Goal: Task Accomplishment & Management: Manage account settings

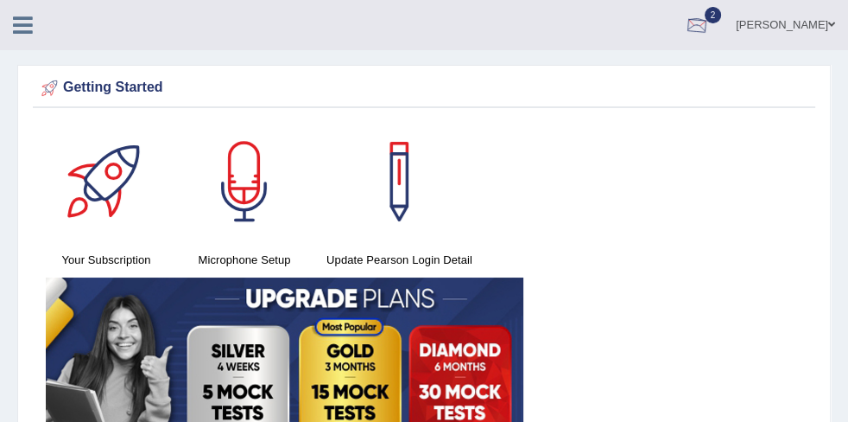
click at [710, 33] on div at bounding box center [697, 26] width 26 height 26
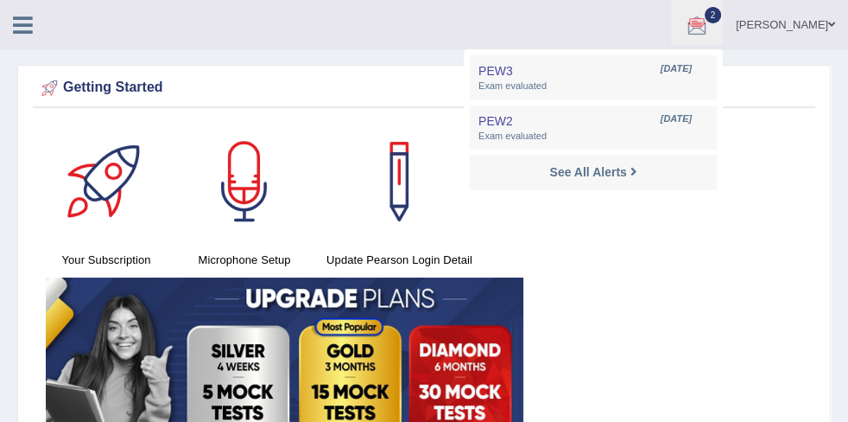
click at [819, 24] on link "Tauqeer khalid" at bounding box center [785, 22] width 125 height 45
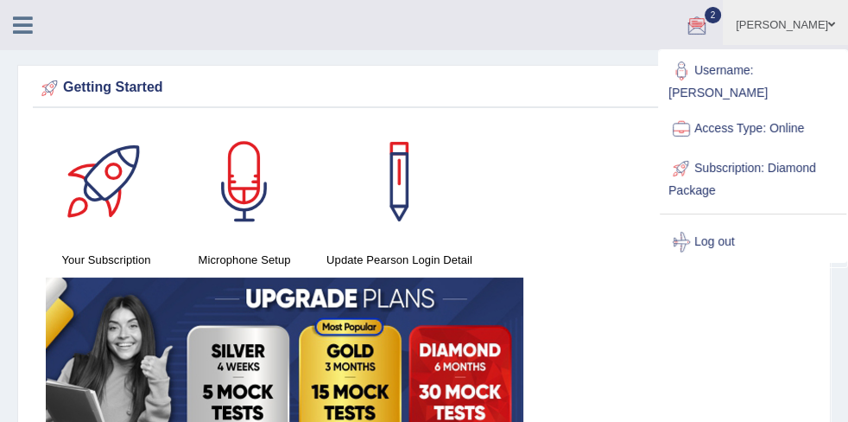
click at [0, 0] on link "Home" at bounding box center [0, 0] width 0 height 0
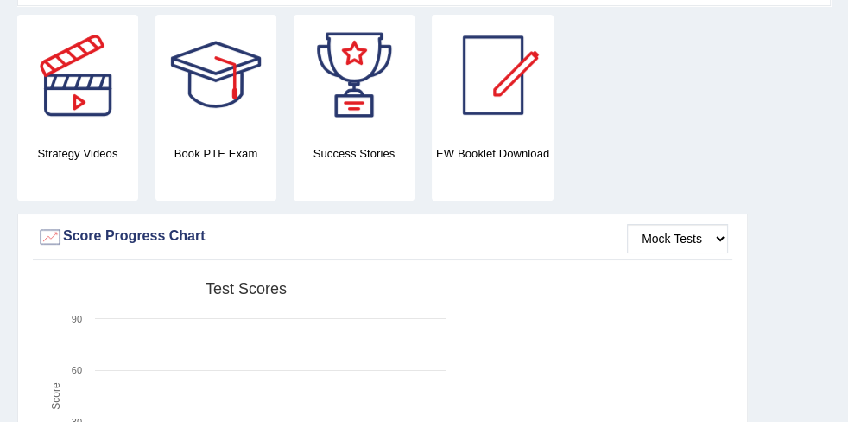
scroll to position [156, 0]
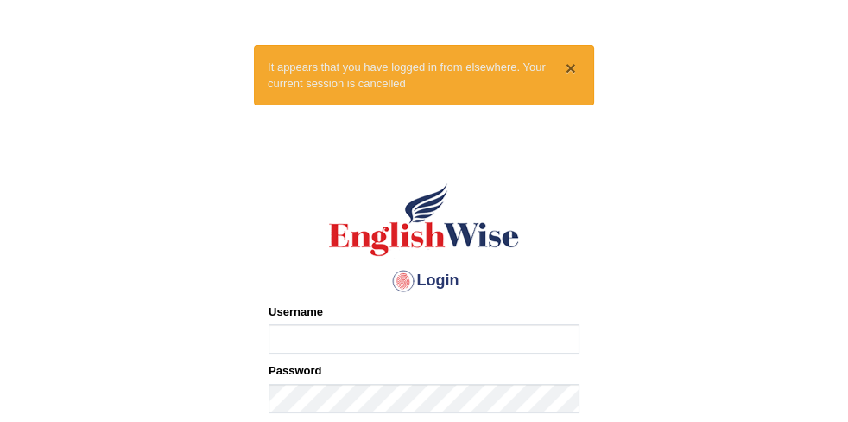
click at [575, 66] on button "×" at bounding box center [571, 68] width 10 height 18
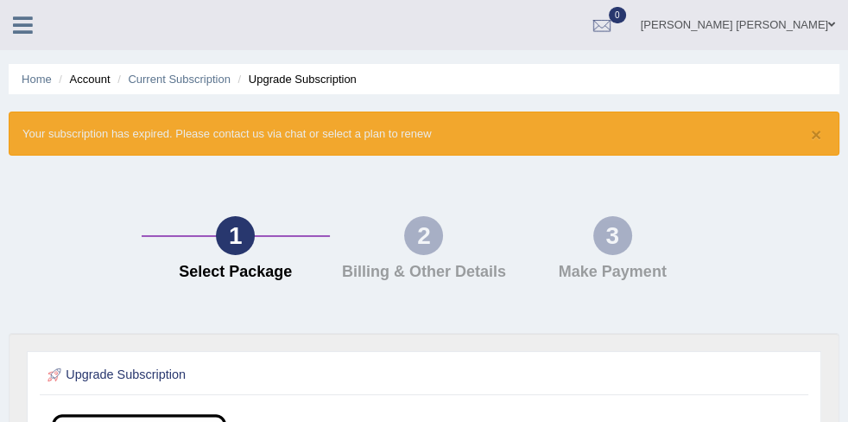
click at [772, 24] on link "Jasvinder Prem Kaur" at bounding box center [738, 22] width 220 height 45
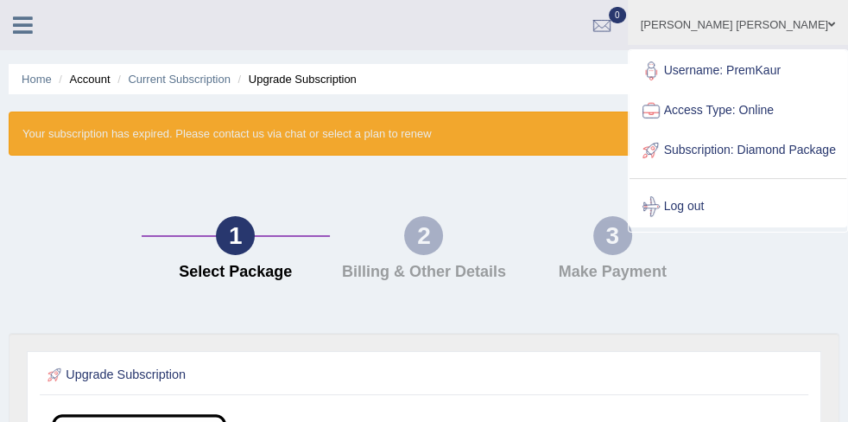
click at [785, 24] on link "Jasvinder Prem Kaur" at bounding box center [738, 22] width 220 height 45
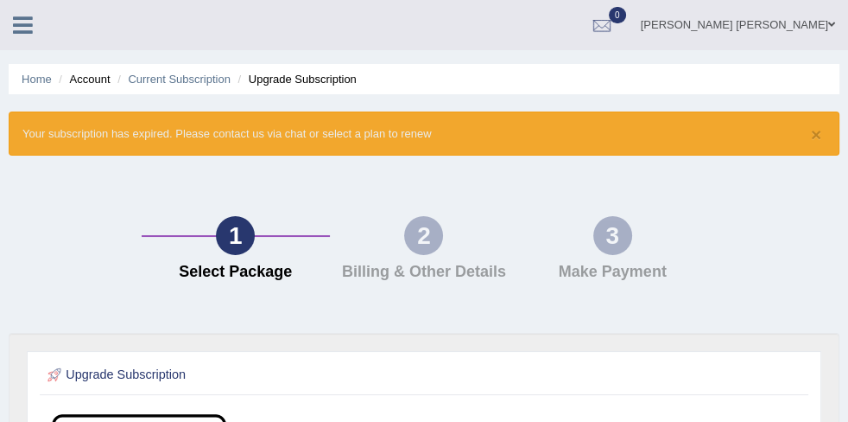
click at [787, 22] on link "Jasvinder Prem Kaur" at bounding box center [738, 22] width 220 height 45
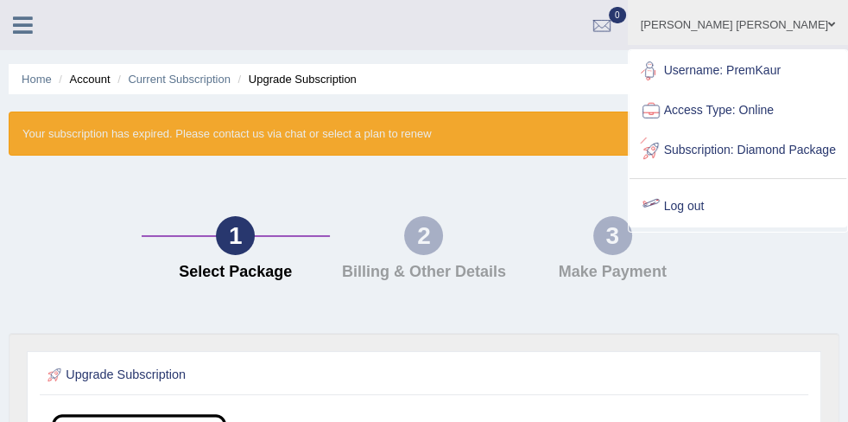
click at [716, 223] on link "Log out" at bounding box center [738, 207] width 217 height 40
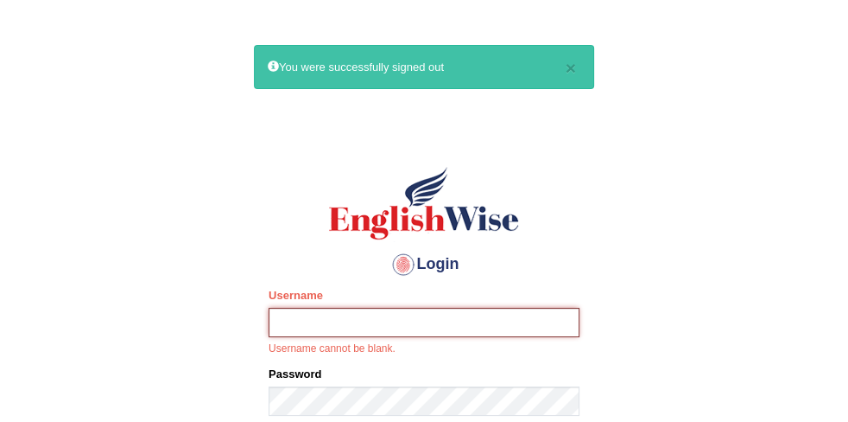
type input "PremKaur"
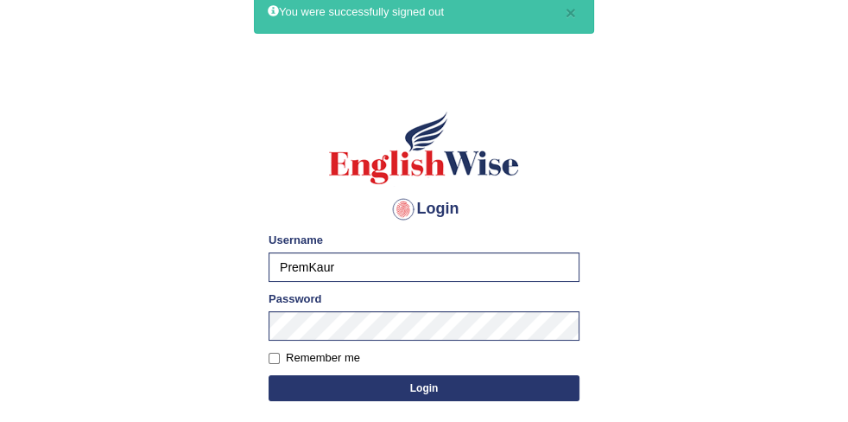
scroll to position [78, 0]
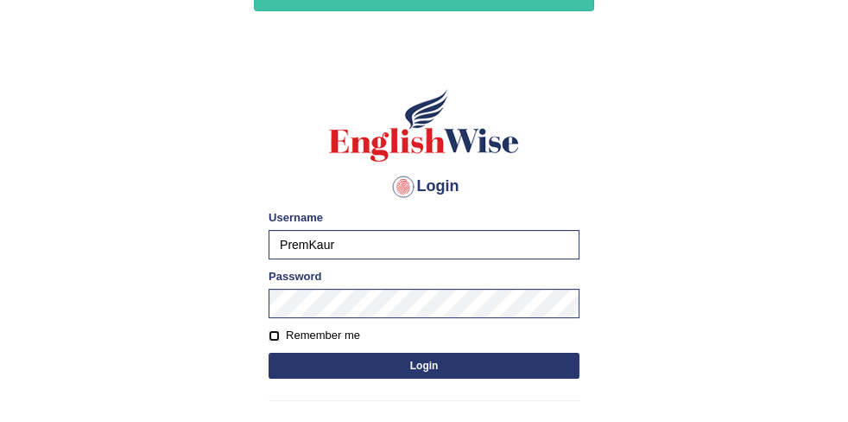
click at [277, 331] on input "Remember me" at bounding box center [274, 335] width 11 height 11
checkbox input "true"
click at [339, 363] on button "Login" at bounding box center [424, 365] width 311 height 26
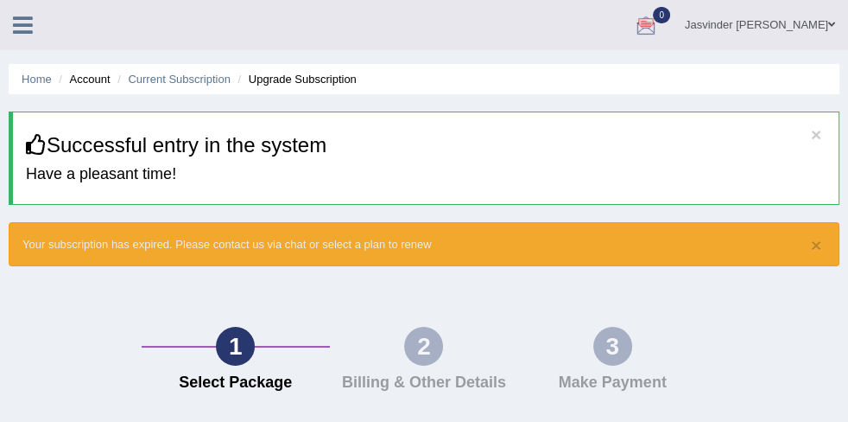
click at [759, 27] on link "Jasvinder Prem Kaur" at bounding box center [760, 22] width 176 height 45
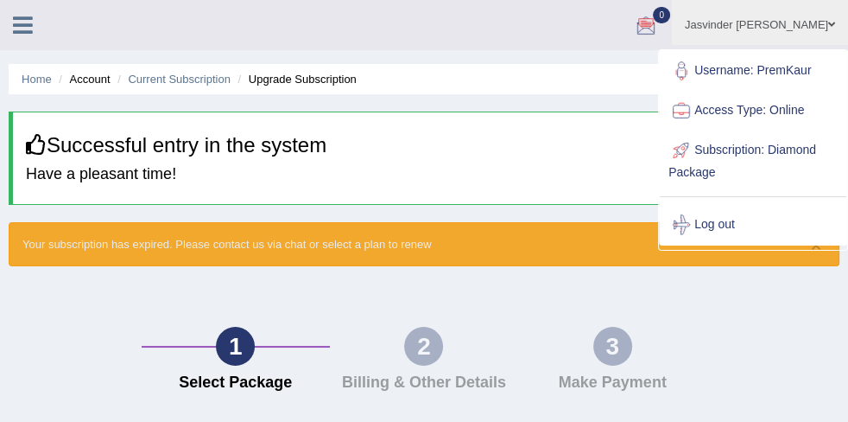
click at [815, 21] on link "Jasvinder Prem Kaur" at bounding box center [760, 22] width 176 height 45
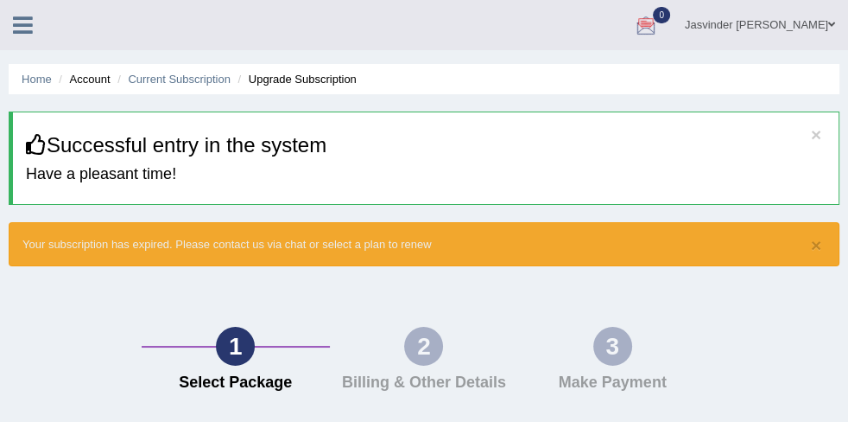
click at [815, 21] on link "Jasvinder Prem Kaur" at bounding box center [760, 22] width 176 height 45
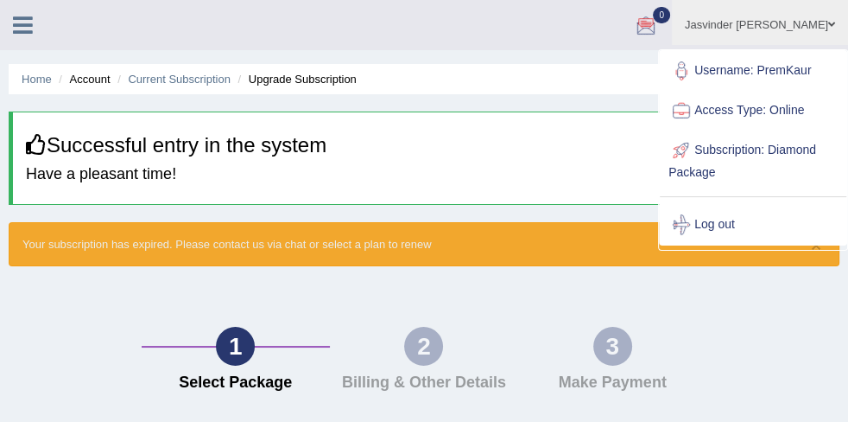
click at [33, 23] on icon at bounding box center [23, 25] width 20 height 22
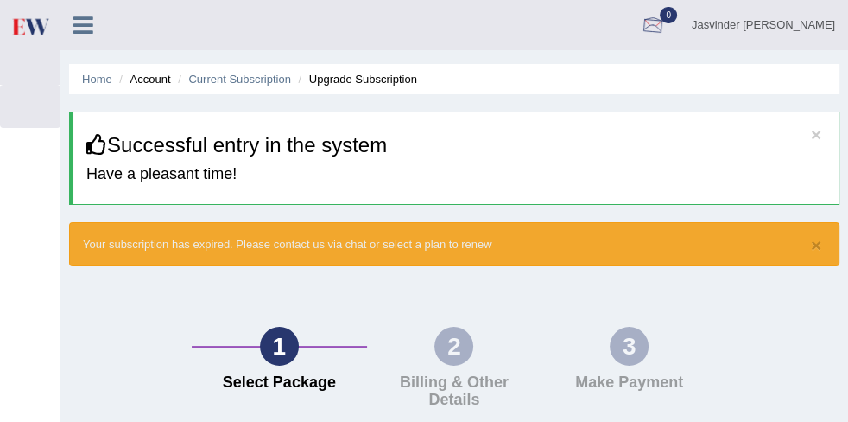
click at [776, 22] on link "Jasvinder Prem Kaur" at bounding box center [763, 22] width 169 height 45
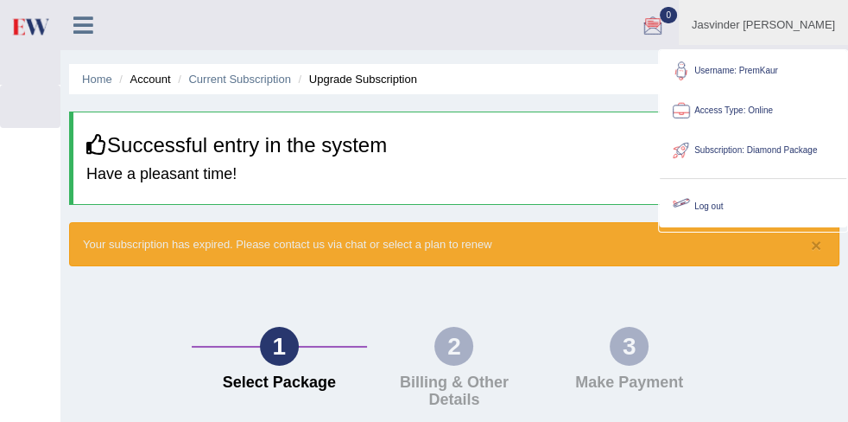
click at [696, 206] on link "Log out" at bounding box center [753, 207] width 187 height 40
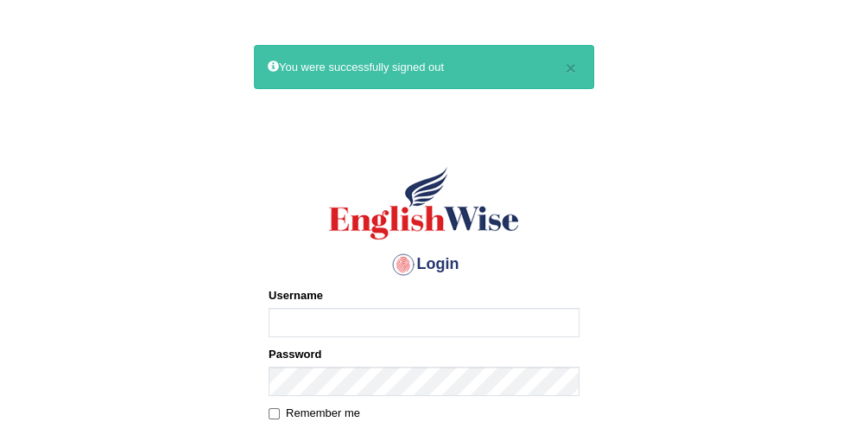
click at [286, 324] on input "Username" at bounding box center [424, 322] width 311 height 29
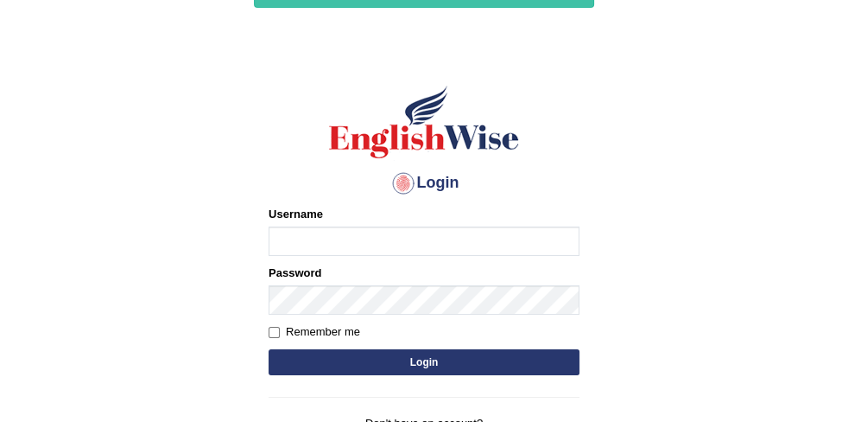
scroll to position [156, 0]
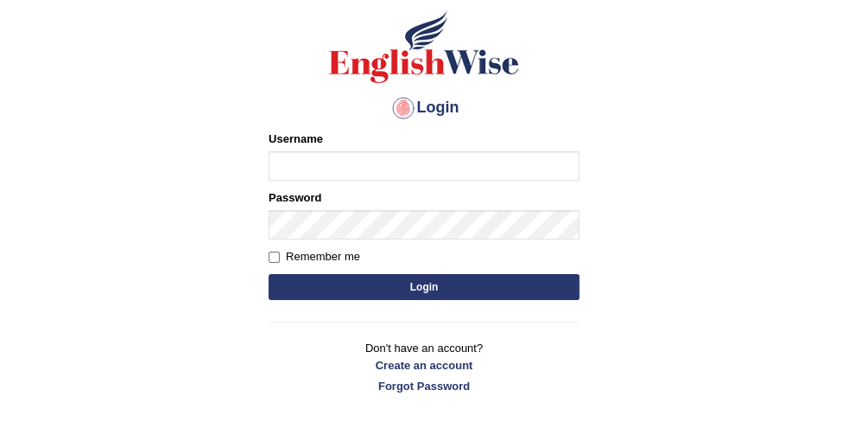
click at [327, 168] on input "Username" at bounding box center [424, 165] width 311 height 29
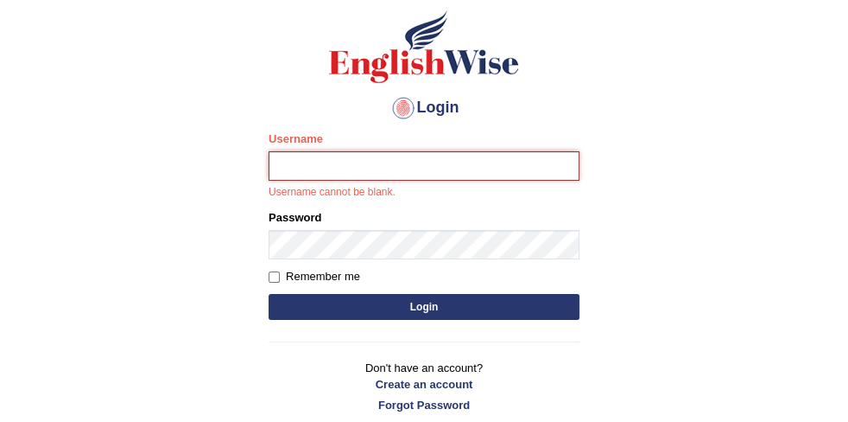
type input "PremKaur"
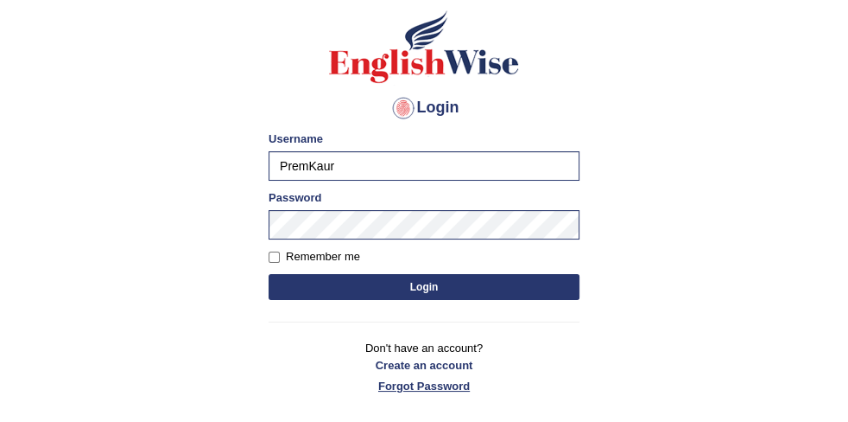
click at [457, 387] on link "Forgot Password" at bounding box center [424, 386] width 311 height 16
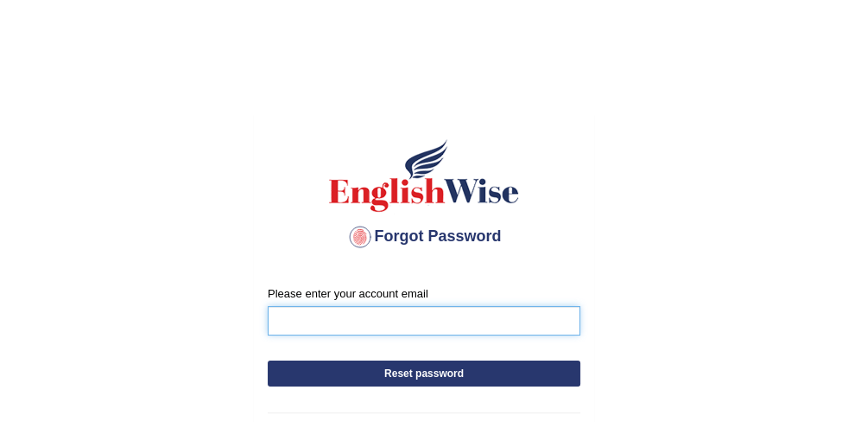
click at [316, 323] on input "Please enter your account email" at bounding box center [424, 320] width 313 height 29
type input "[PERSON_NAME][EMAIL_ADDRESS][DOMAIN_NAME]"
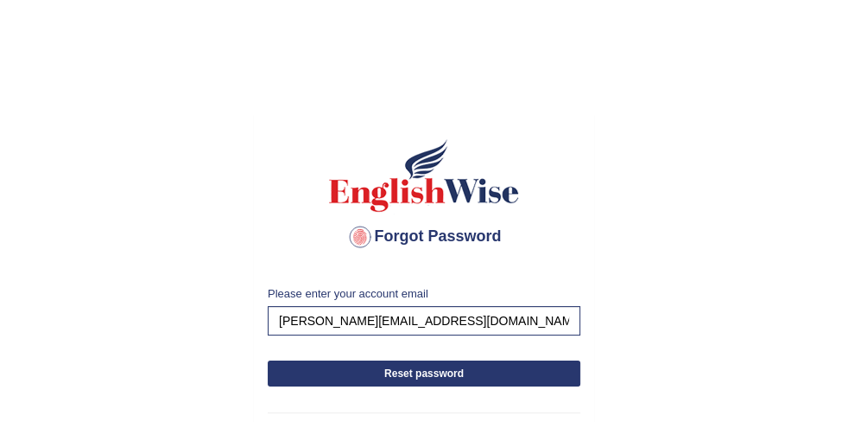
click at [379, 370] on button "Reset password" at bounding box center [424, 373] width 313 height 26
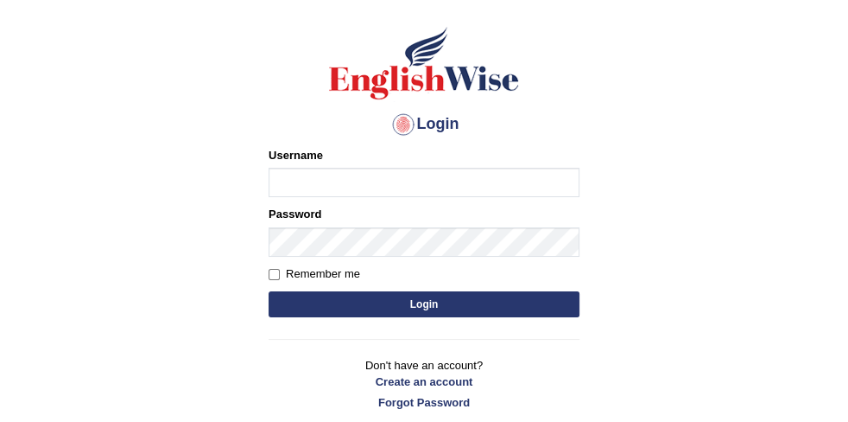
scroll to position [156, 0]
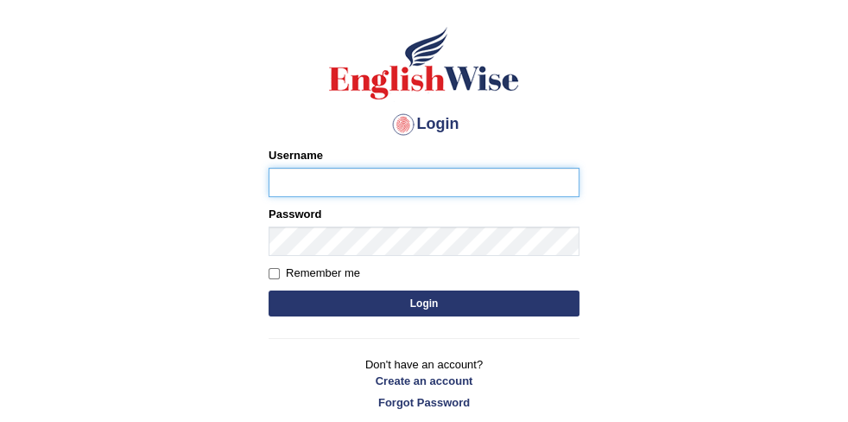
click at [311, 177] on input "Username" at bounding box center [424, 182] width 311 height 29
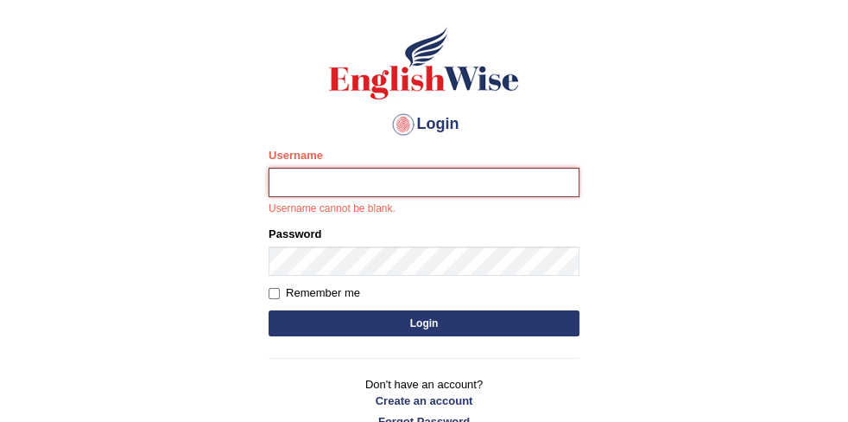
type input "PremKaur"
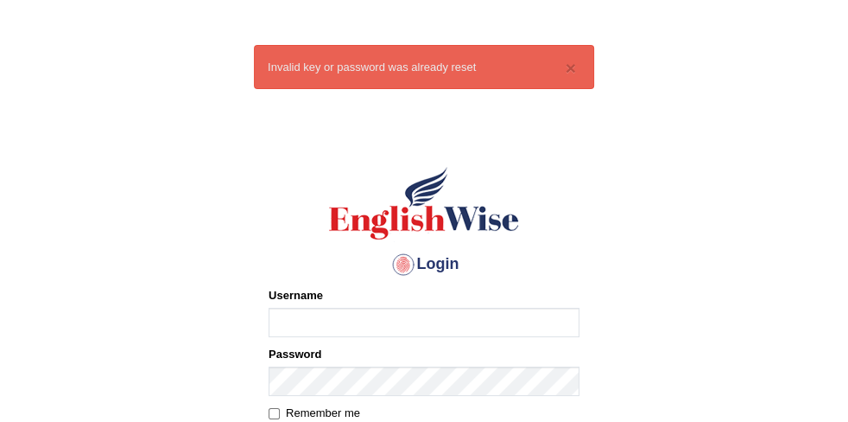
click at [284, 316] on input "Username" at bounding box center [424, 322] width 311 height 29
click at [572, 62] on button "×" at bounding box center [571, 68] width 10 height 18
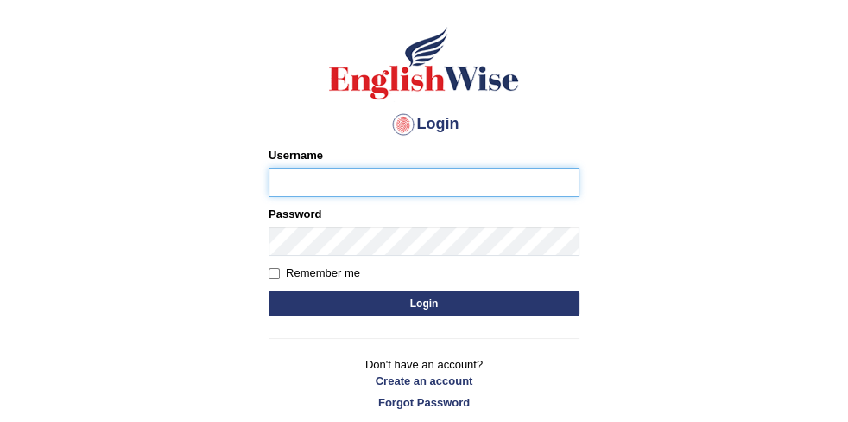
click at [331, 187] on input "Username" at bounding box center [424, 182] width 311 height 29
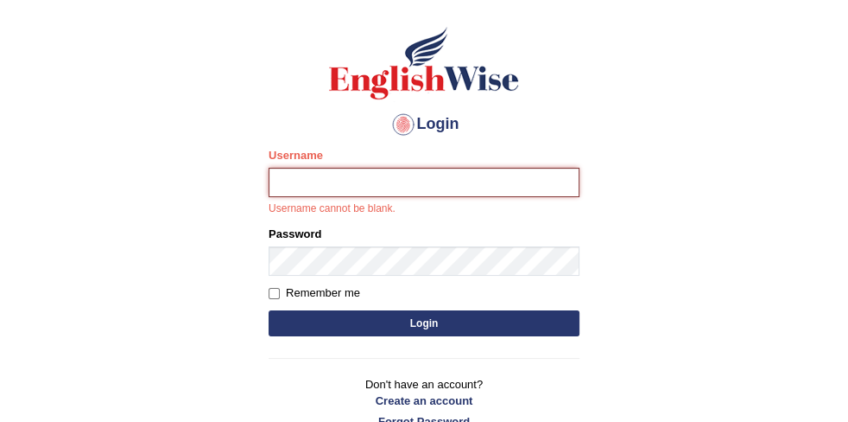
type input "PremKaur"
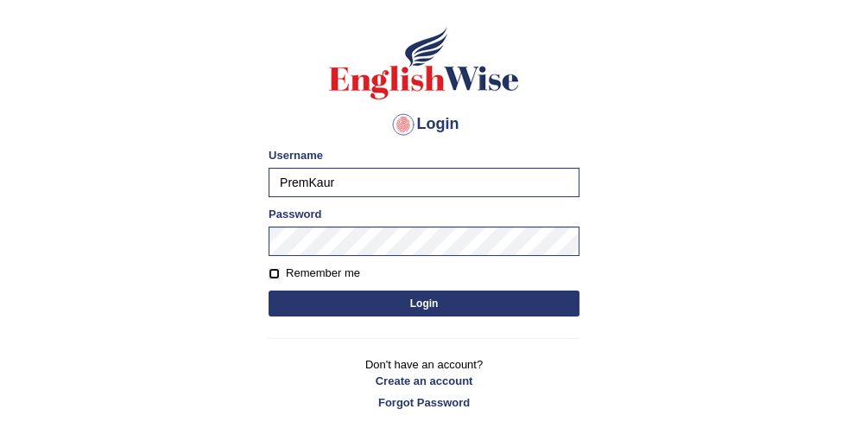
click at [274, 271] on input "Remember me" at bounding box center [274, 273] width 11 height 11
checkbox input "true"
click at [340, 302] on button "Login" at bounding box center [424, 303] width 311 height 26
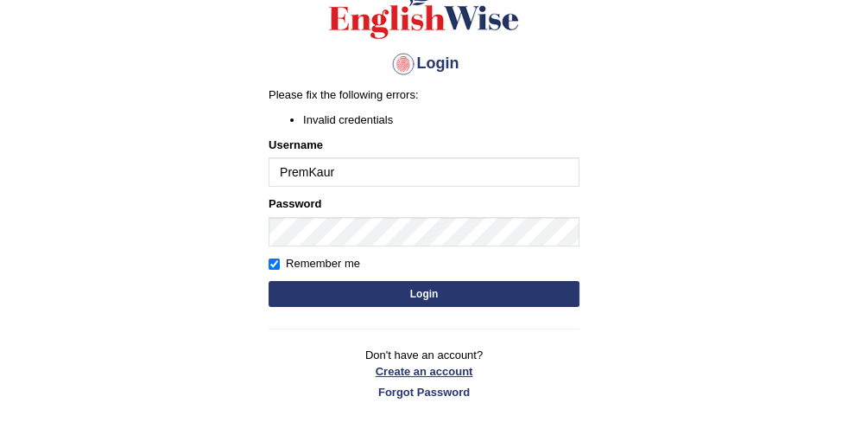
scroll to position [235, 0]
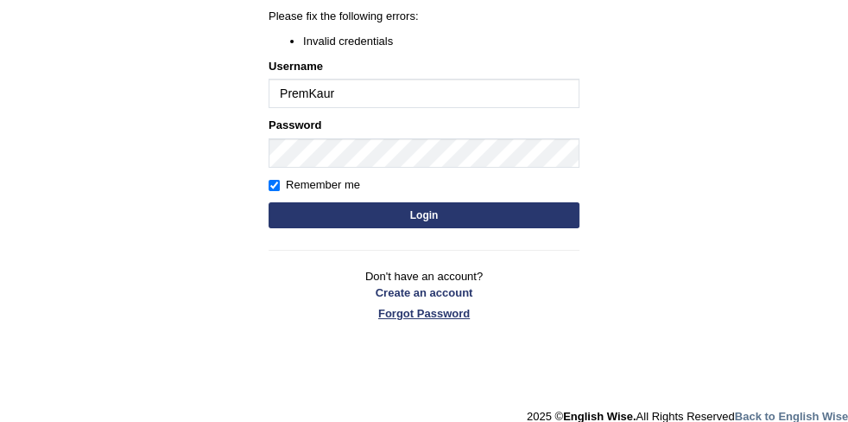
click at [440, 308] on link "Forgot Password" at bounding box center [424, 313] width 311 height 16
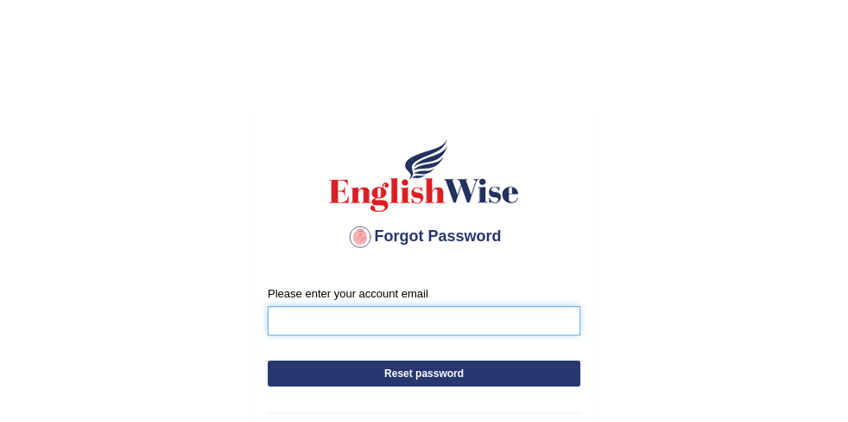
click at [327, 316] on input "Please enter your account email" at bounding box center [424, 320] width 313 height 29
type input "[PERSON_NAME][EMAIL_ADDRESS][DOMAIN_NAME]"
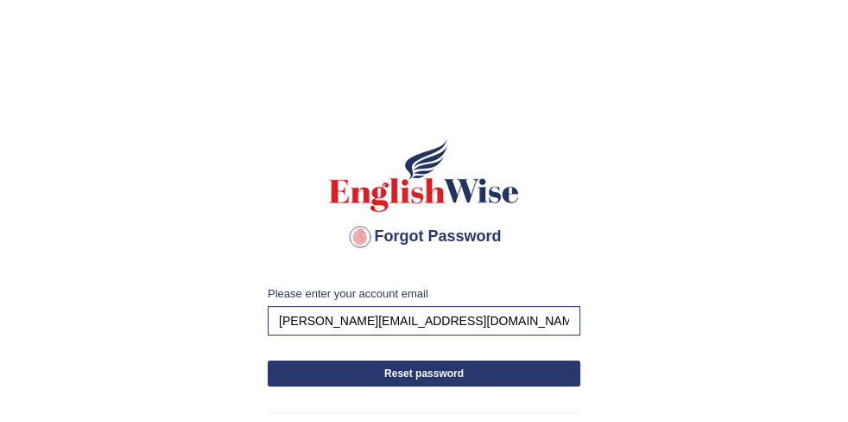
click at [429, 371] on button "Reset password" at bounding box center [424, 373] width 313 height 26
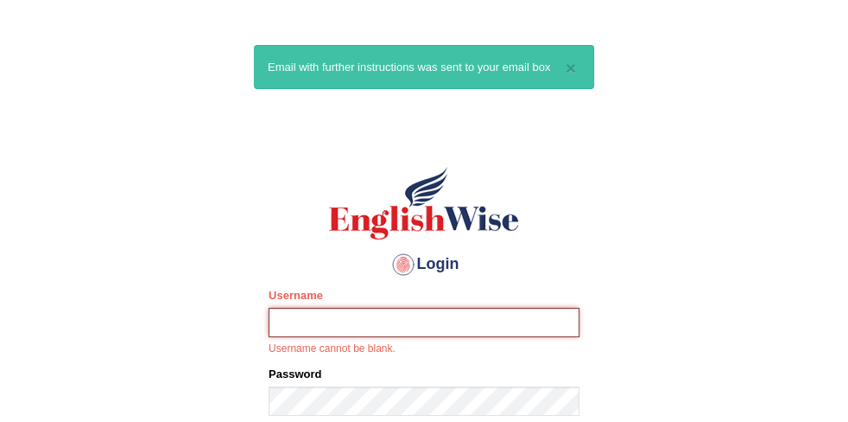
click at [319, 321] on input "Username" at bounding box center [424, 322] width 311 height 29
type input "PremKaur"
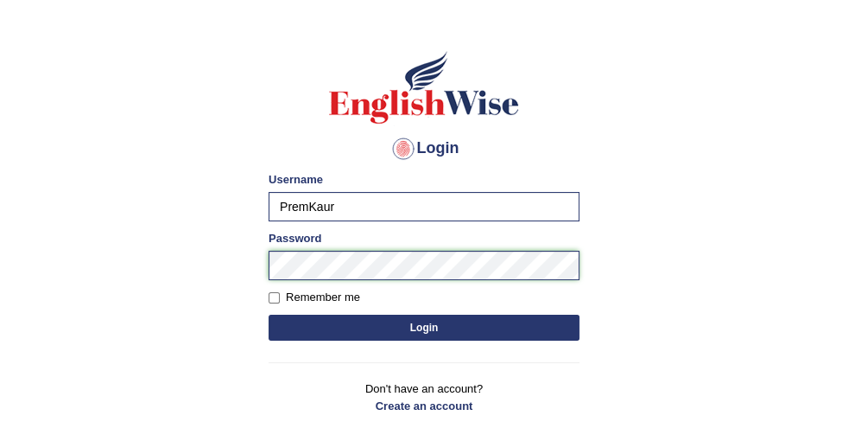
scroll to position [156, 0]
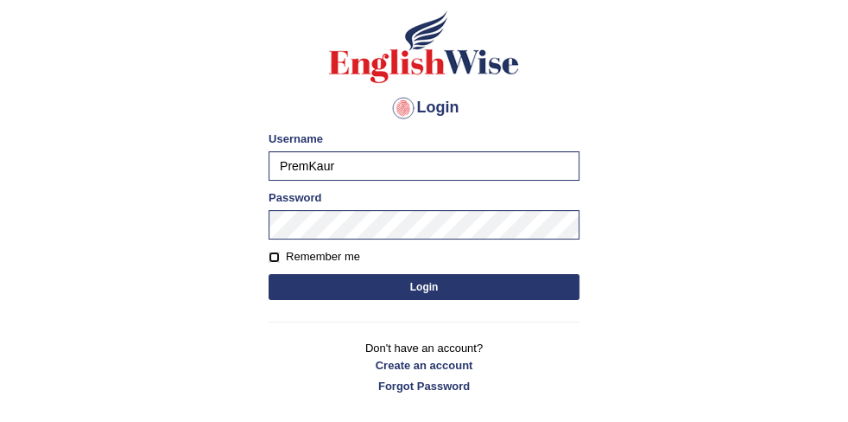
click at [276, 251] on input "Remember me" at bounding box center [274, 256] width 11 height 11
checkbox input "true"
click at [333, 283] on button "Login" at bounding box center [424, 287] width 311 height 26
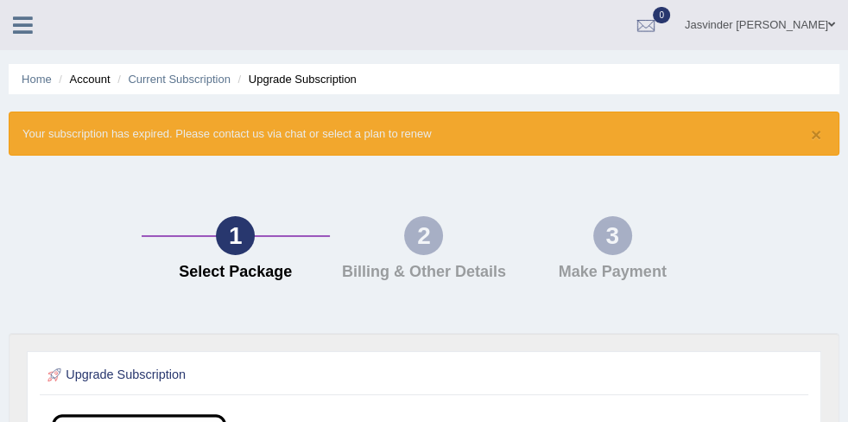
click at [33, 23] on icon at bounding box center [23, 25] width 20 height 22
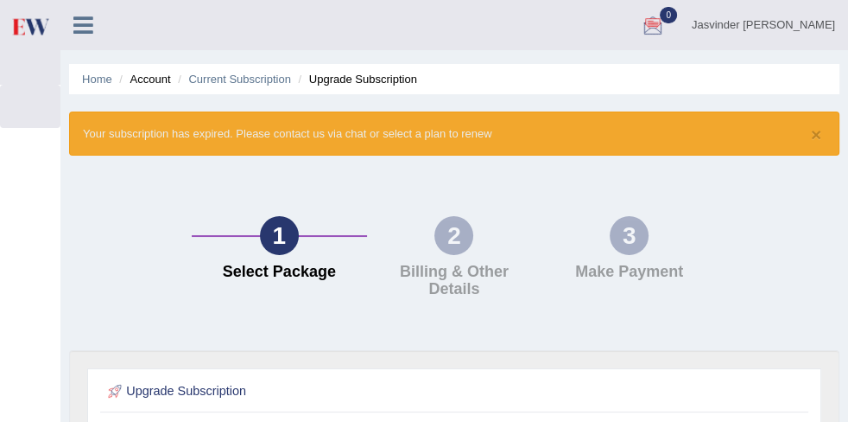
click at [95, 29] on link at bounding box center [83, 23] width 46 height 26
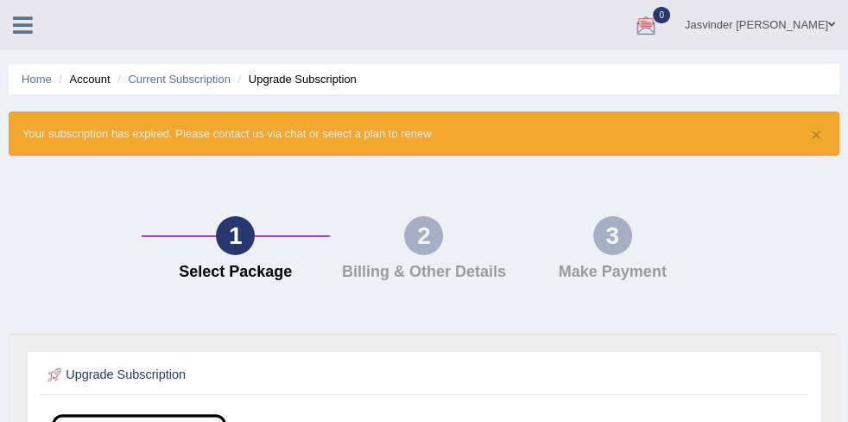
click at [799, 23] on link "Jasvinder [PERSON_NAME]" at bounding box center [760, 22] width 176 height 45
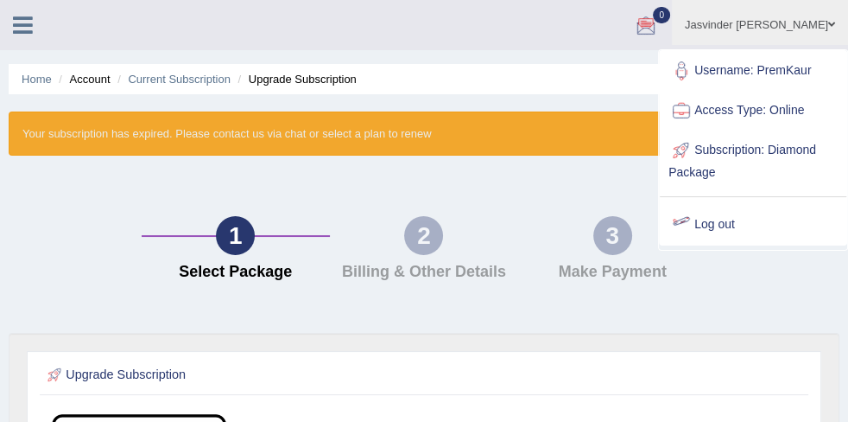
click at [696, 224] on link "Log out" at bounding box center [753, 225] width 187 height 40
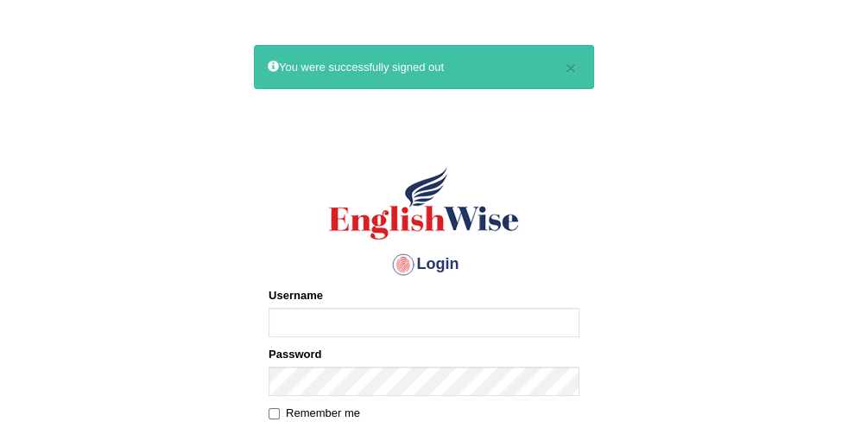
click at [286, 323] on input "Username" at bounding box center [424, 322] width 311 height 29
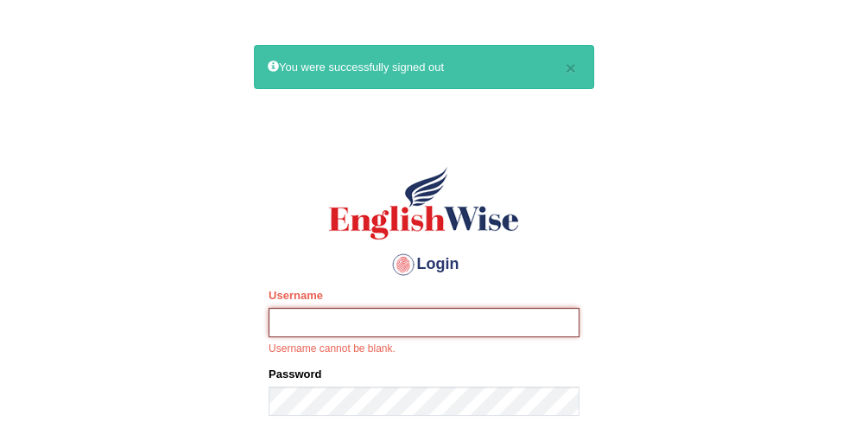
type input "Jaswinder Prem Kaur"
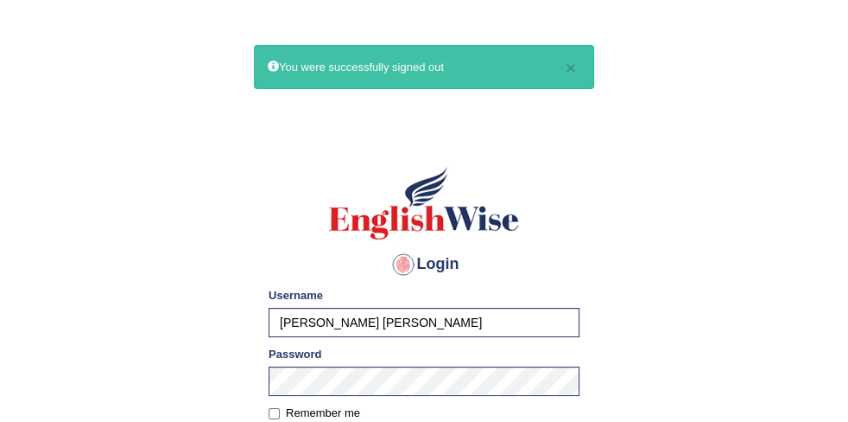
scroll to position [235, 0]
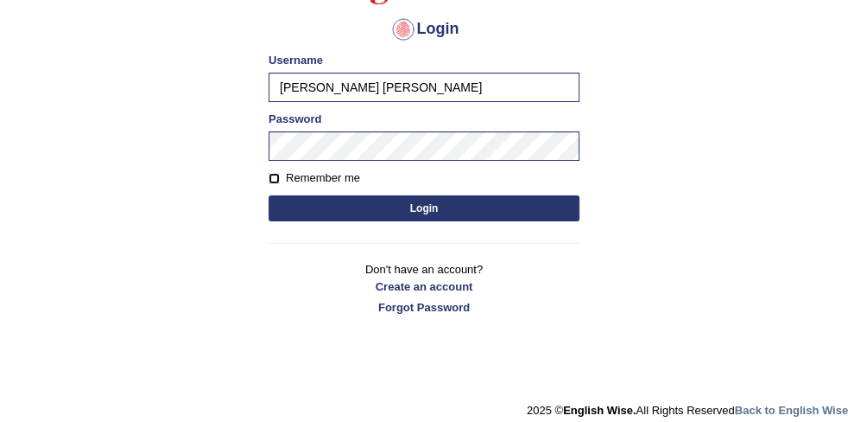
click at [274, 176] on input "Remember me" at bounding box center [274, 178] width 11 height 11
checkbox input "true"
click at [349, 204] on button "Login" at bounding box center [424, 208] width 311 height 26
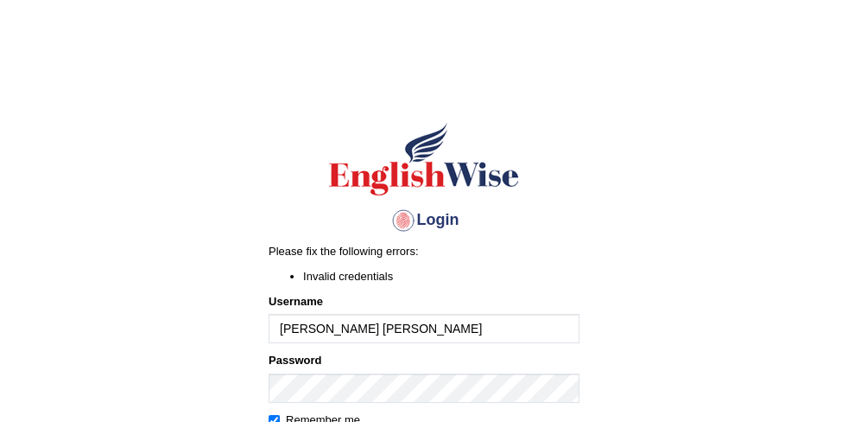
type input "PremKaur"
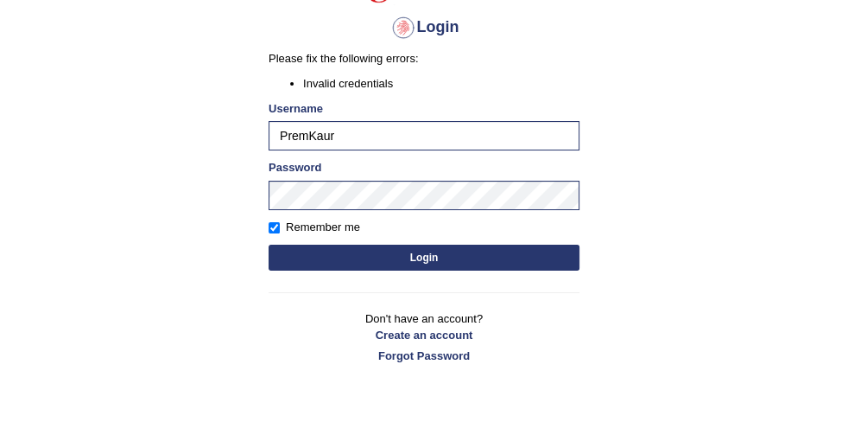
scroll to position [235, 0]
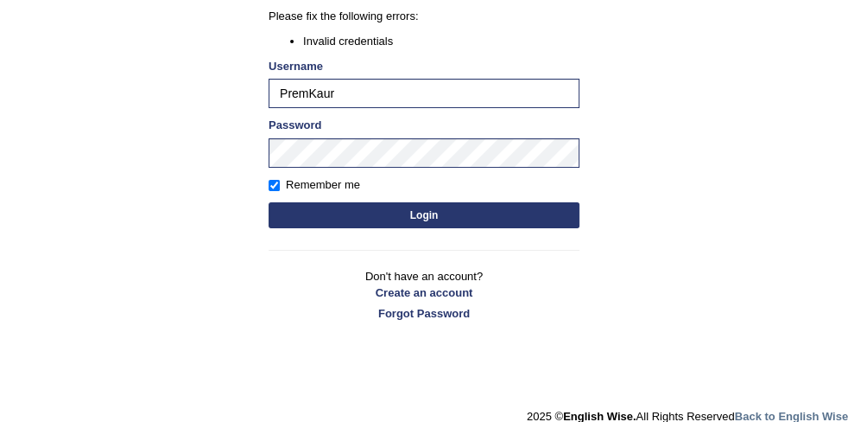
click at [355, 214] on button "Login" at bounding box center [424, 215] width 311 height 26
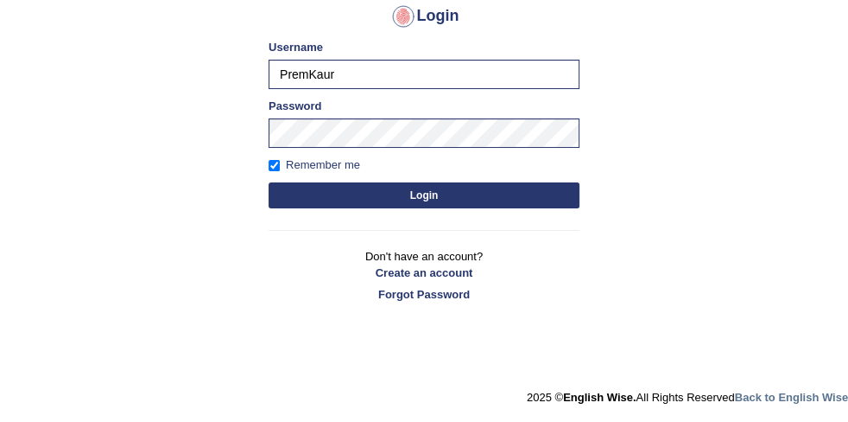
scroll to position [202, 0]
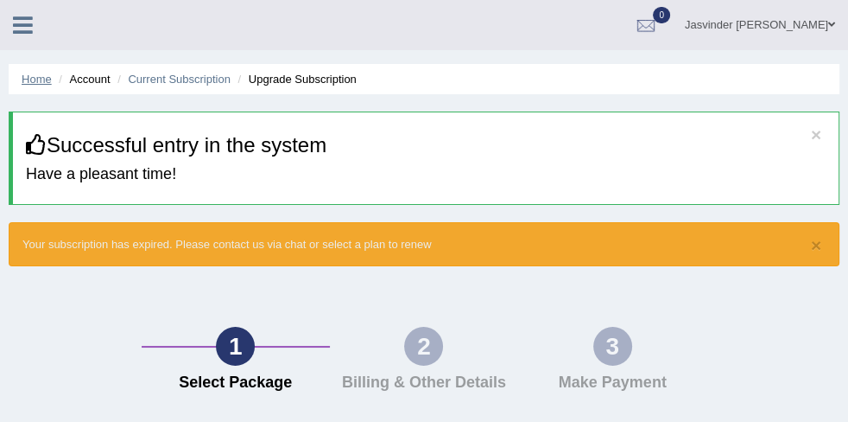
click at [52, 81] on link "Home" at bounding box center [37, 79] width 30 height 13
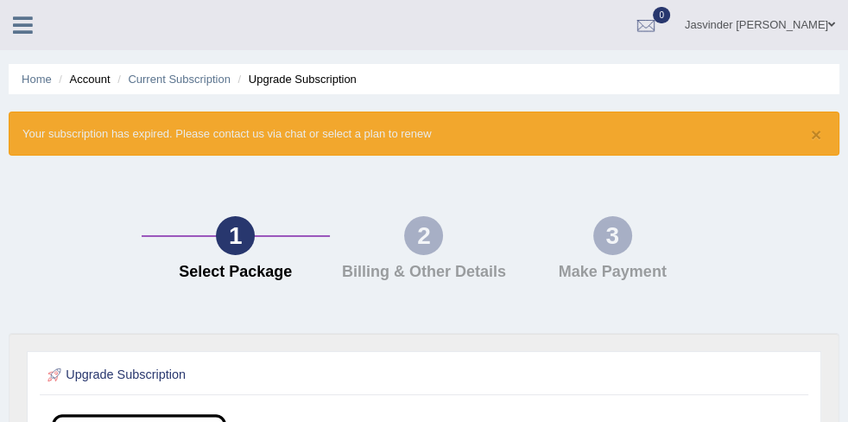
click at [52, 81] on link "Home" at bounding box center [37, 79] width 30 height 13
click at [110, 78] on li "Account" at bounding box center [81, 79] width 55 height 16
click at [231, 76] on link "Current Subscription" at bounding box center [179, 79] width 103 height 13
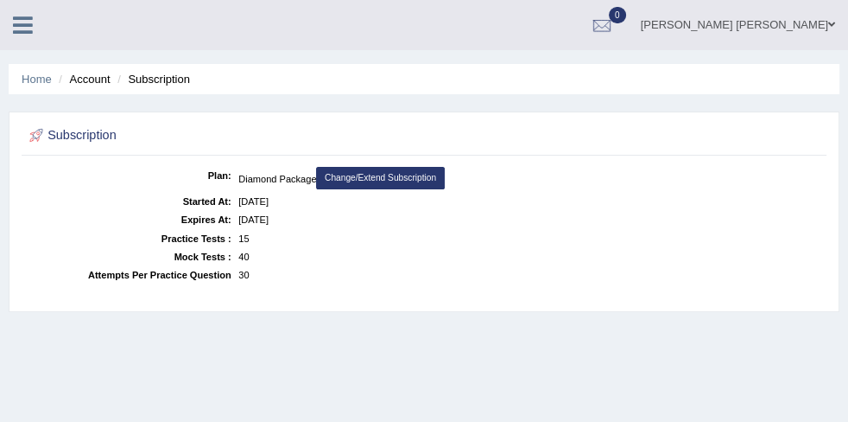
click at [798, 21] on link "Jasvinder [PERSON_NAME]" at bounding box center [738, 22] width 220 height 45
